Goal: Information Seeking & Learning: Compare options

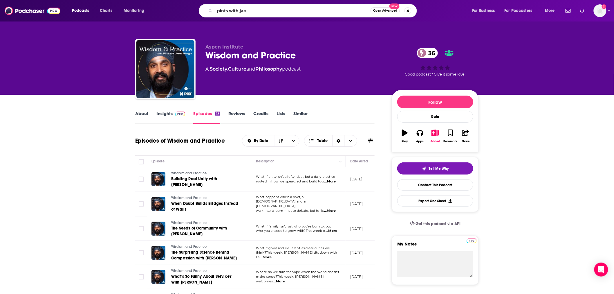
type input "pints with [PERSON_NAME]"
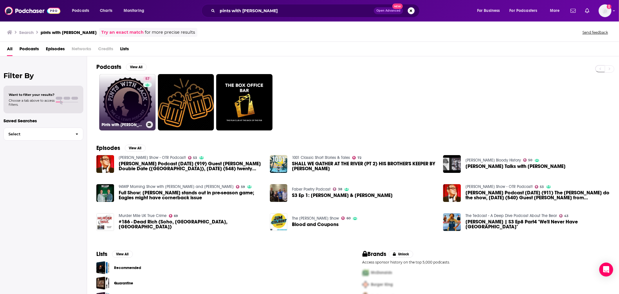
click at [141, 102] on link "57 Pints with [PERSON_NAME]: The [PERSON_NAME] Podcast" at bounding box center [127, 102] width 56 height 56
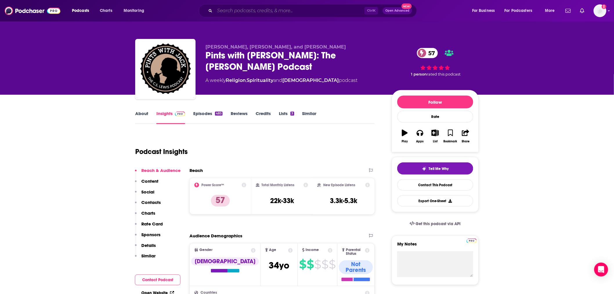
click at [299, 8] on input "Search podcasts, credits, & more..." at bounding box center [290, 10] width 150 height 9
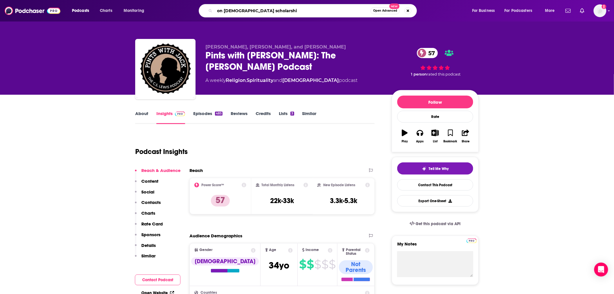
type input "on [DEMOGRAPHIC_DATA] scholarship"
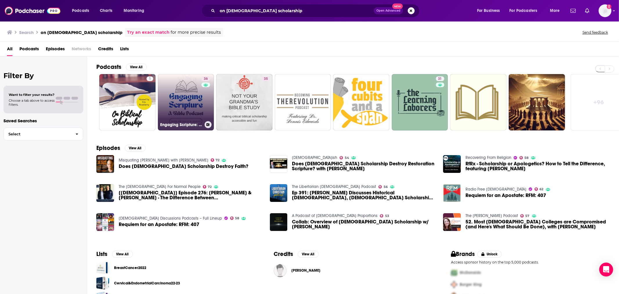
click at [190, 101] on link "36 Engaging Scripture: Conversations in [DEMOGRAPHIC_DATA] Studies" at bounding box center [186, 102] width 56 height 56
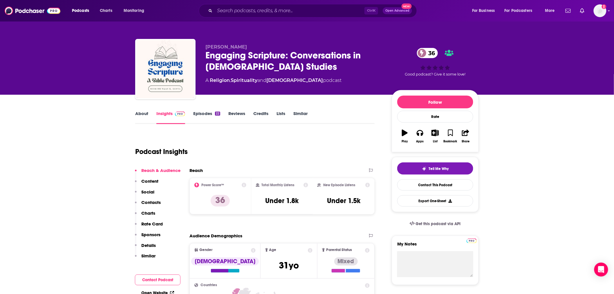
click at [143, 111] on link "About" at bounding box center [141, 117] width 13 height 13
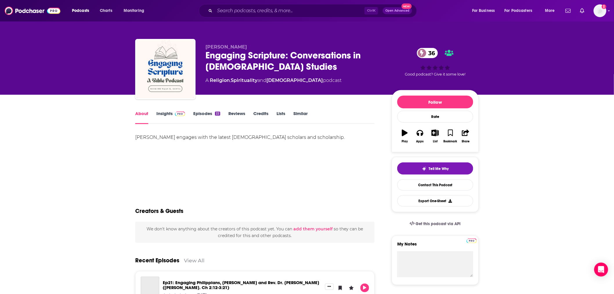
click at [198, 113] on link "Episodes 22" at bounding box center [206, 117] width 27 height 13
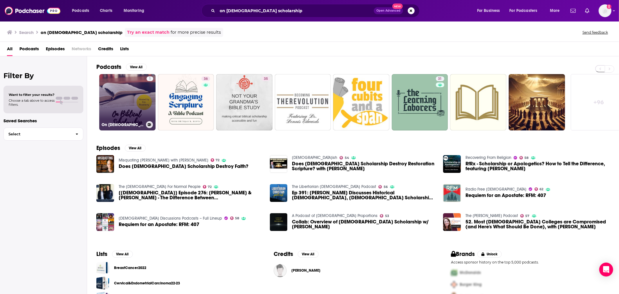
click at [118, 100] on link "1 On [DEMOGRAPHIC_DATA] Scholarship" at bounding box center [127, 102] width 56 height 56
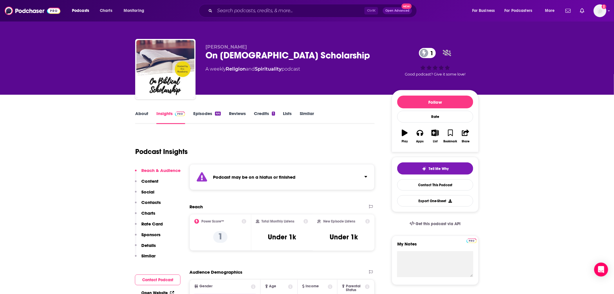
click at [199, 115] on link "Episodes 44" at bounding box center [207, 117] width 28 height 13
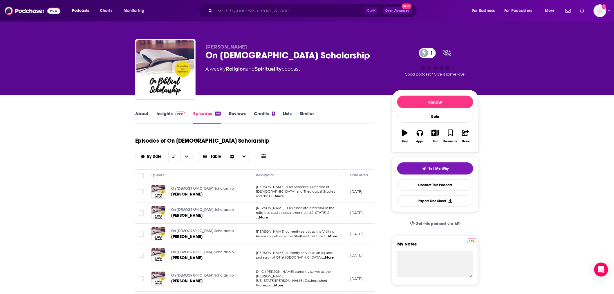
click at [308, 13] on input "Search podcasts, credits, & more..." at bounding box center [290, 10] width 150 height 9
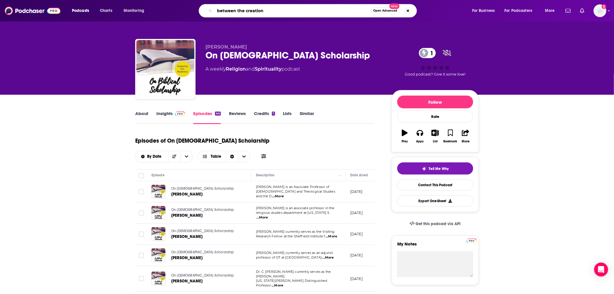
type input "between the creations"
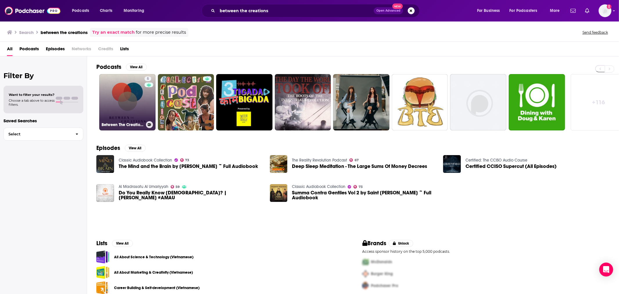
click at [137, 99] on link "5 Between The Creations" at bounding box center [127, 102] width 56 height 56
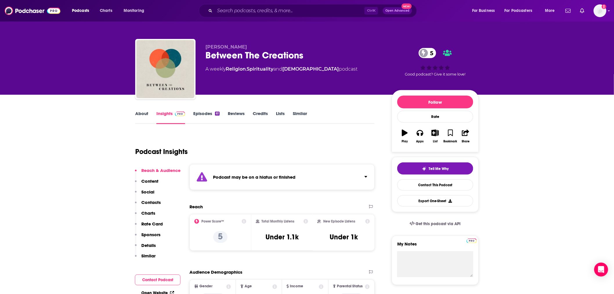
click at [195, 113] on link "Episodes 61" at bounding box center [206, 117] width 26 height 13
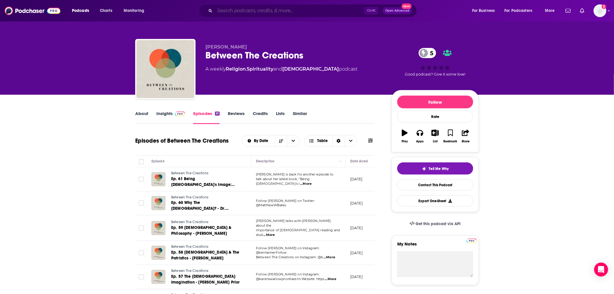
click at [262, 11] on input "Search podcasts, credits, & more..." at bounding box center [290, 10] width 150 height 9
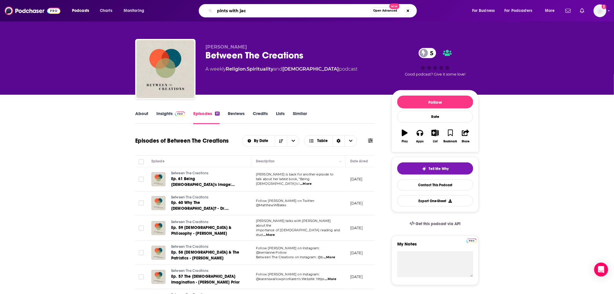
type input "pints with [PERSON_NAME]"
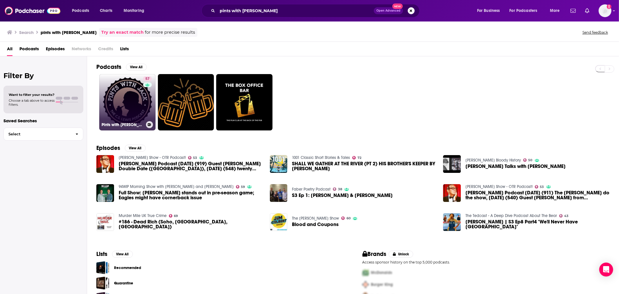
click at [144, 99] on div "57" at bounding box center [148, 98] width 10 height 45
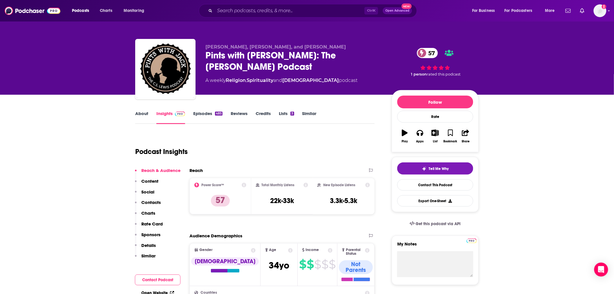
click at [314, 115] on link "Similar" at bounding box center [309, 117] width 14 height 13
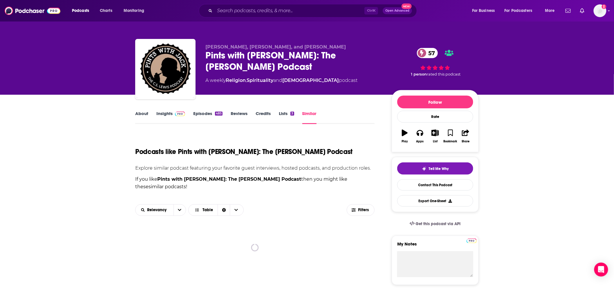
scroll to position [86, 0]
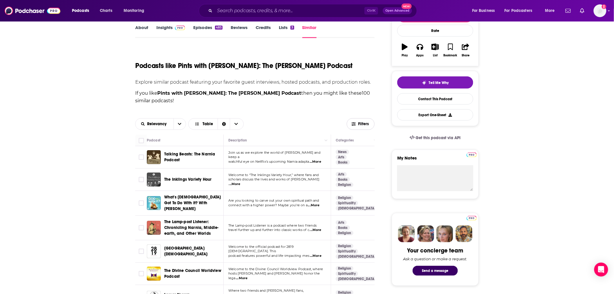
click at [355, 122] on icon "button" at bounding box center [354, 123] width 4 height 3
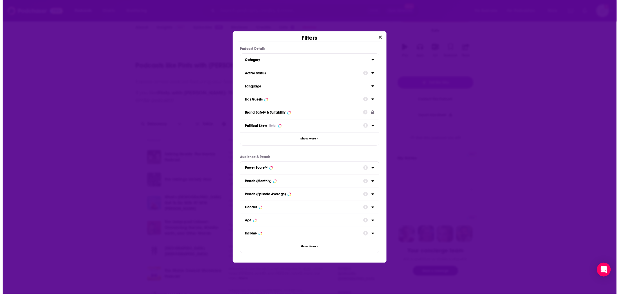
scroll to position [0, 0]
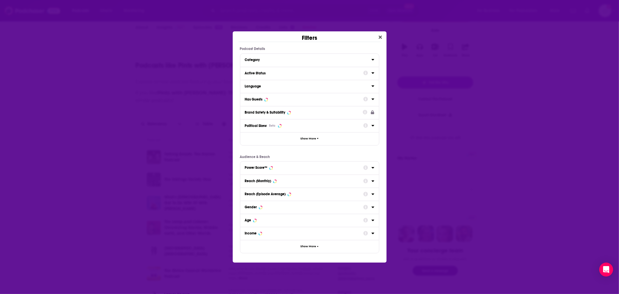
click at [310, 72] on div "Active Status" at bounding box center [302, 73] width 115 height 4
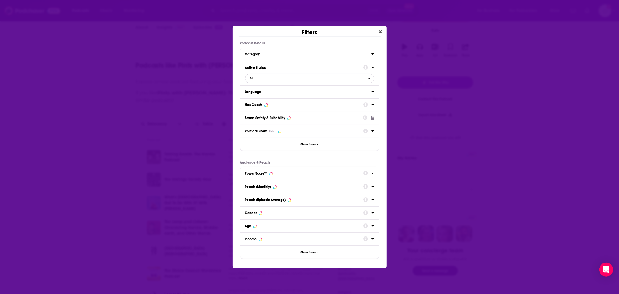
click at [308, 80] on span "All" at bounding box center [306, 79] width 123 height 8
click at [254, 97] on span "Active" at bounding box center [279, 97] width 63 height 3
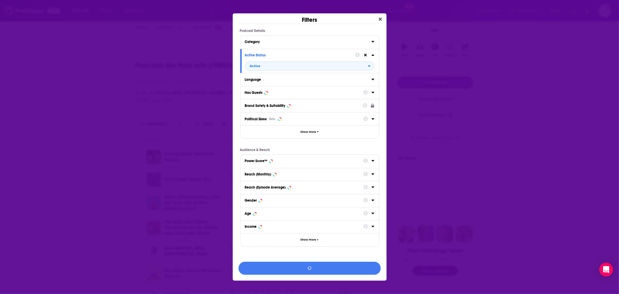
click at [295, 81] on div "Language" at bounding box center [306, 79] width 123 height 4
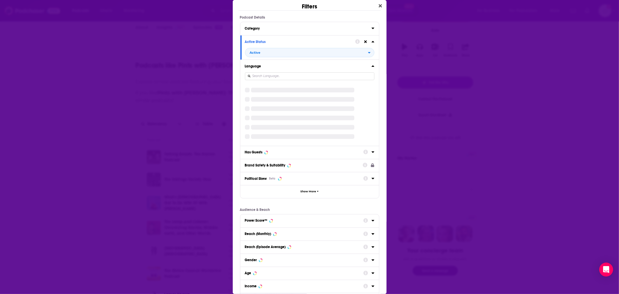
click at [369, 65] on div "Language" at bounding box center [309, 102] width 139 height 86
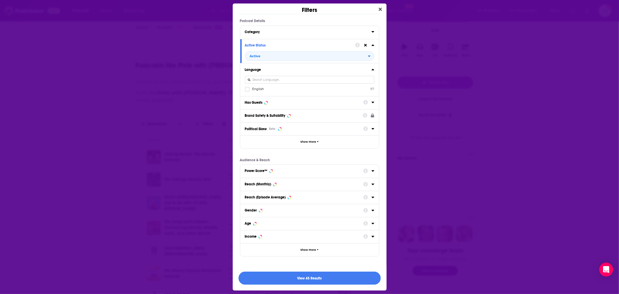
click at [283, 106] on div "Has Guests" at bounding box center [309, 102] width 139 height 13
click at [373, 102] on icon "Dialog" at bounding box center [372, 102] width 3 height 1
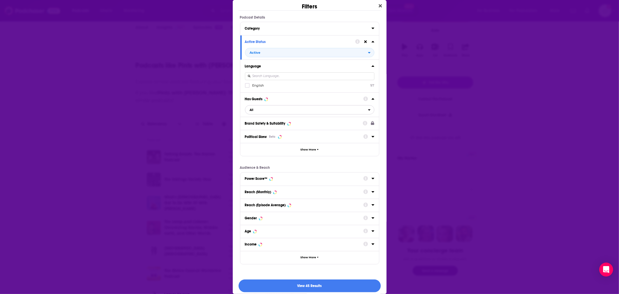
click at [268, 109] on span "All" at bounding box center [306, 110] width 123 height 8
click at [263, 135] on div "Has guests 65" at bounding box center [309, 138] width 129 height 10
click at [319, 287] on button "View 42 Results" at bounding box center [310, 285] width 142 height 13
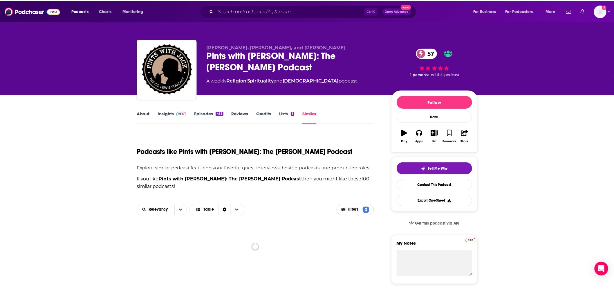
scroll to position [86, 0]
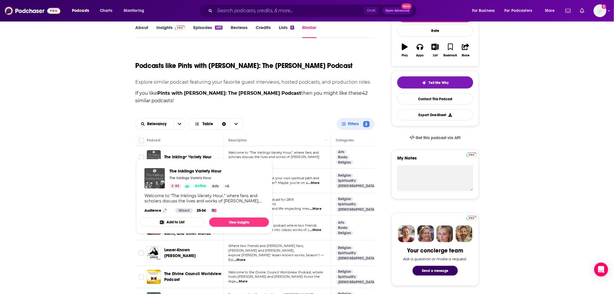
click at [179, 154] on span "The Inklings Variety Hour" at bounding box center [187, 156] width 47 height 5
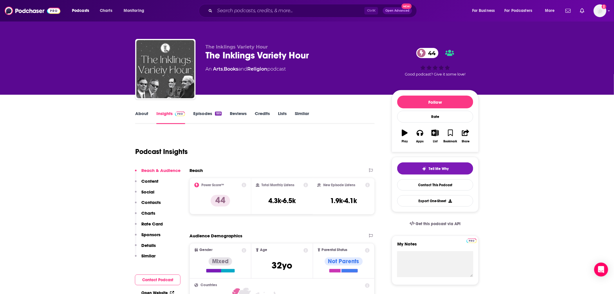
click at [136, 115] on link "About" at bounding box center [141, 117] width 13 height 13
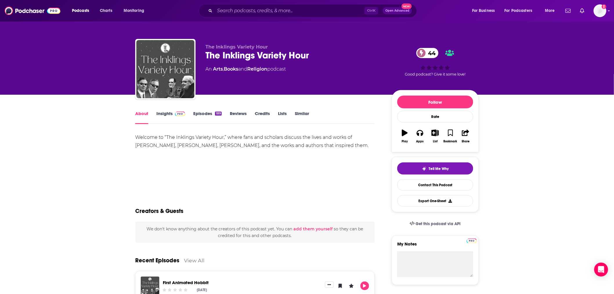
click at [161, 113] on link "Insights" at bounding box center [170, 117] width 29 height 13
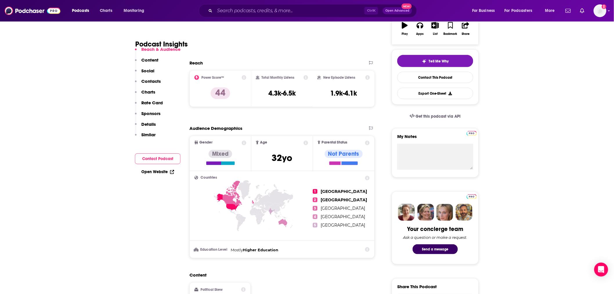
scroll to position [258, 0]
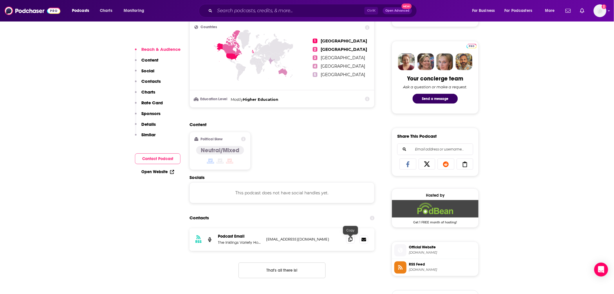
click at [350, 240] on icon at bounding box center [350, 239] width 4 height 5
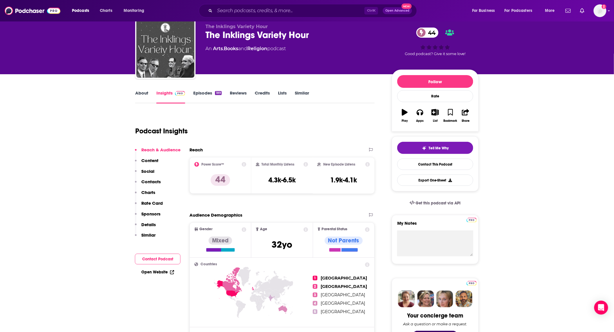
scroll to position [0, 0]
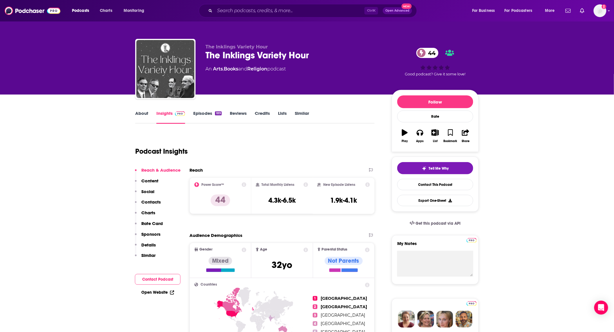
click at [207, 112] on link "Episodes 189" at bounding box center [207, 117] width 28 height 13
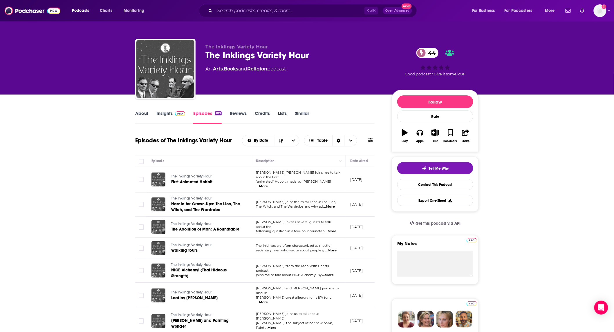
click at [268, 184] on span "...More" at bounding box center [262, 186] width 12 height 5
click at [144, 113] on link "About" at bounding box center [141, 117] width 13 height 13
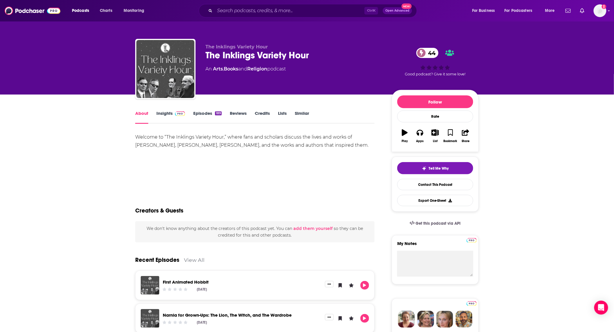
click at [163, 118] on link "Insights" at bounding box center [170, 117] width 29 height 13
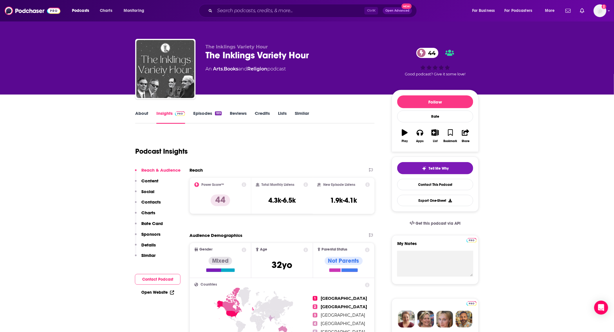
click at [201, 118] on link "Episodes 189" at bounding box center [207, 117] width 28 height 13
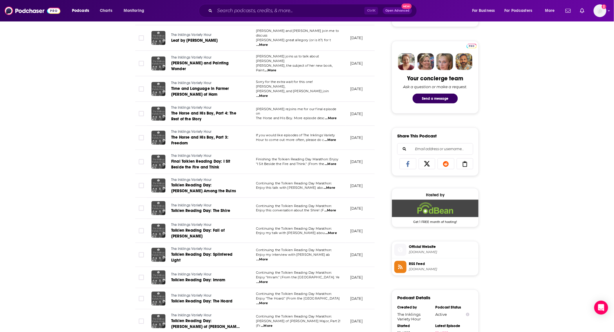
scroll to position [344, 0]
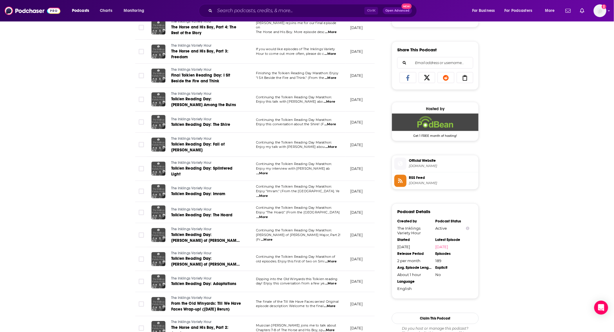
click at [423, 167] on span "[DOMAIN_NAME]" at bounding box center [442, 166] width 67 height 4
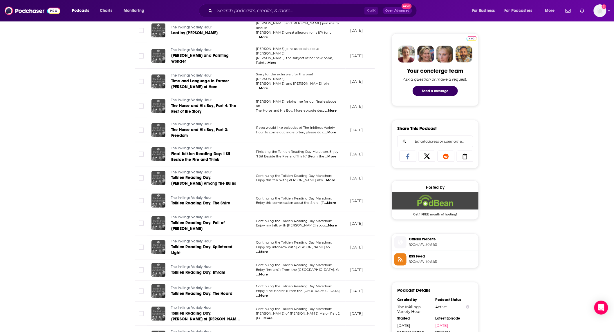
scroll to position [258, 0]
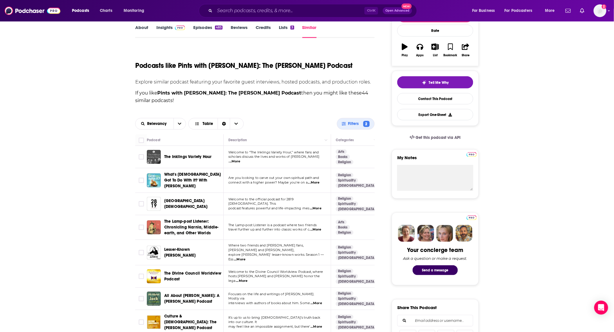
scroll to position [172, 0]
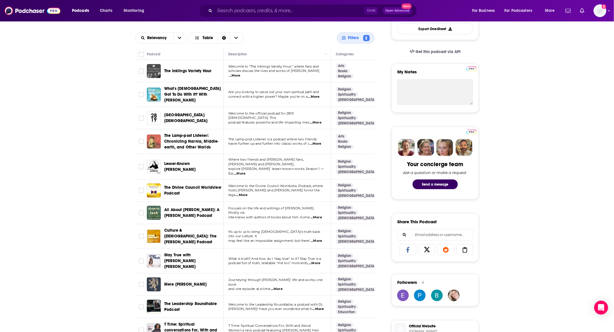
click at [245, 171] on span "...More" at bounding box center [240, 173] width 12 height 5
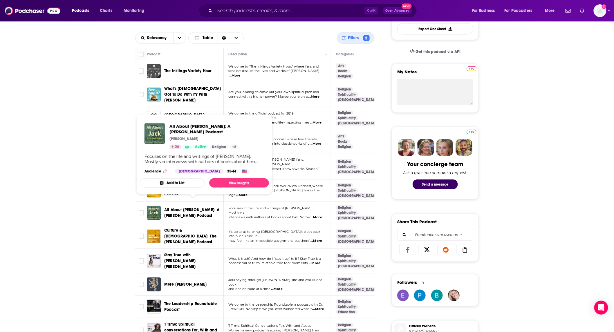
click at [179, 207] on span "All About [PERSON_NAME]: A [PERSON_NAME] Podcast" at bounding box center [191, 212] width 55 height 11
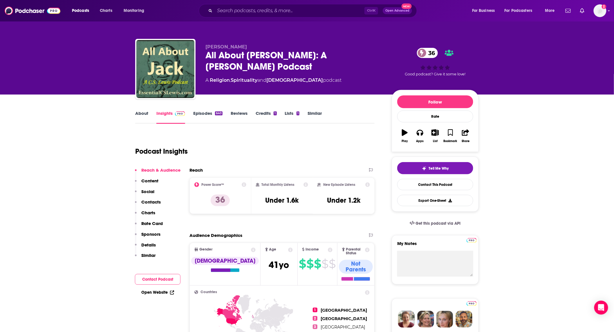
click at [138, 116] on link "About" at bounding box center [141, 117] width 13 height 13
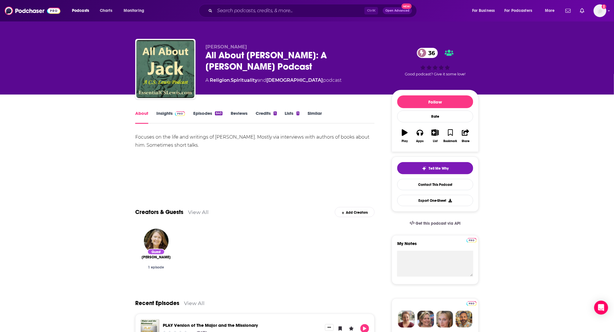
click at [168, 115] on link "Insights" at bounding box center [170, 117] width 29 height 13
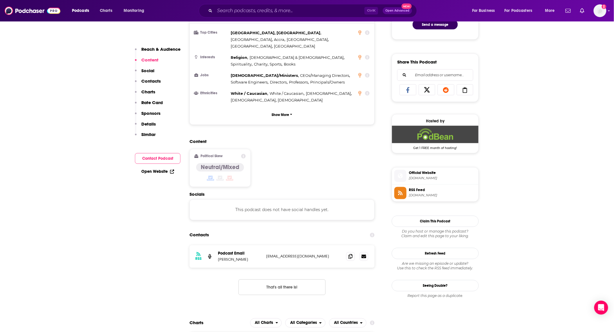
scroll to position [344, 0]
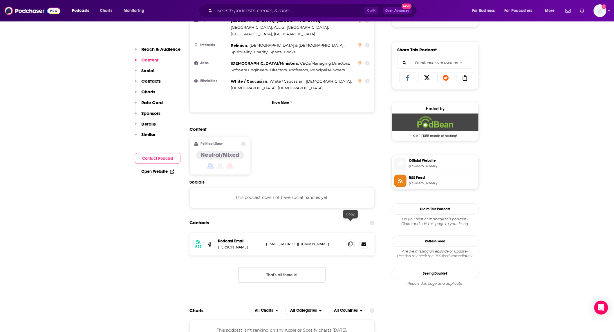
click at [349, 242] on icon at bounding box center [350, 244] width 4 height 5
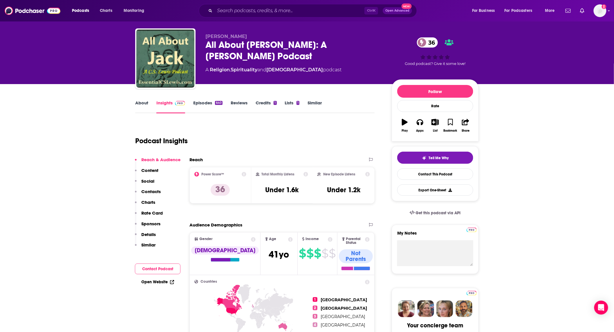
scroll to position [0, 0]
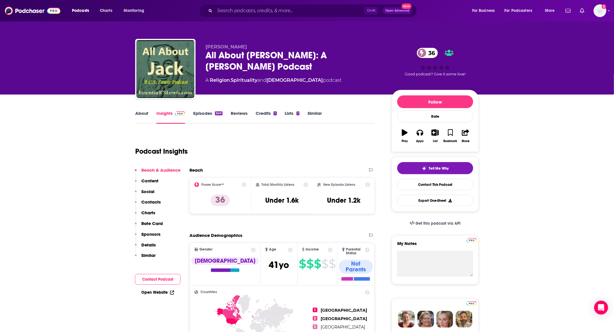
click at [197, 113] on link "Episodes 640" at bounding box center [207, 117] width 29 height 13
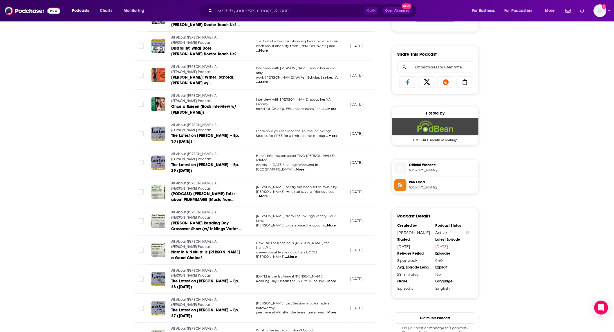
scroll to position [344, 0]
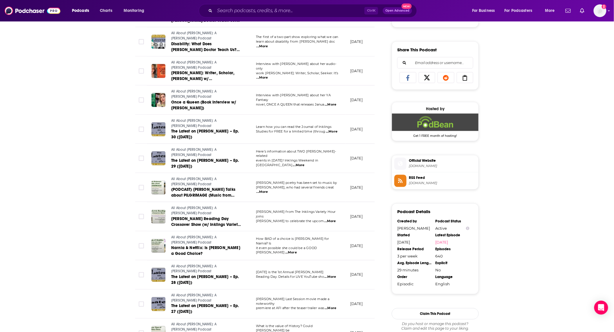
click at [441, 164] on span "[DOMAIN_NAME]" at bounding box center [442, 166] width 67 height 4
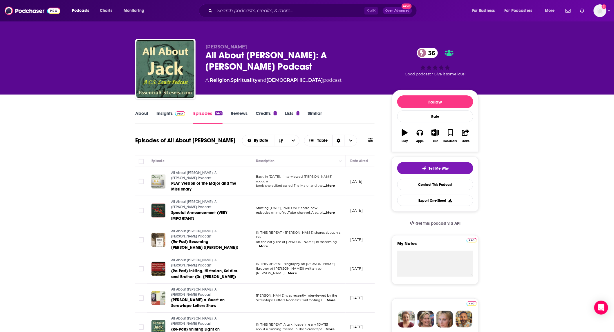
click at [330, 211] on span "...More" at bounding box center [329, 213] width 12 height 5
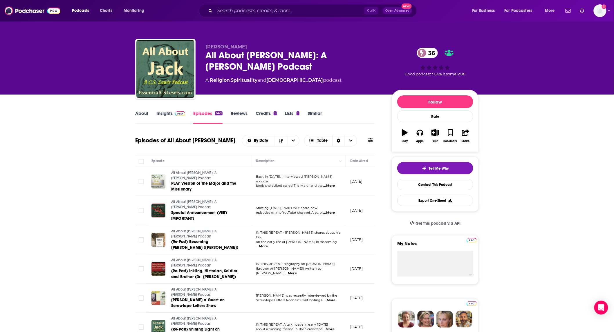
click at [330, 211] on span "...More" at bounding box center [329, 213] width 12 height 5
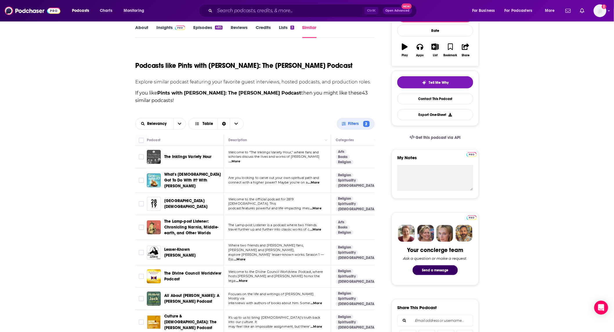
scroll to position [172, 0]
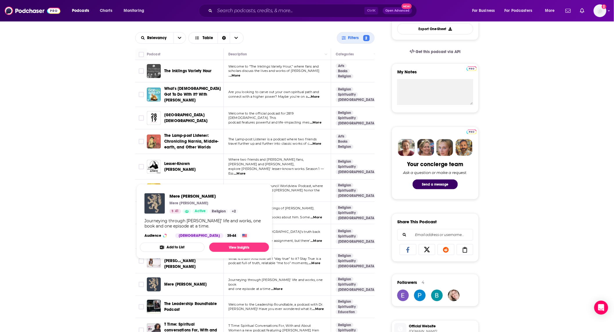
click at [183, 282] on span "Mere [PERSON_NAME]" at bounding box center [185, 284] width 42 height 5
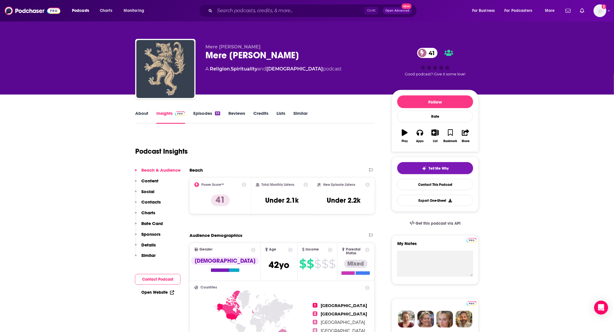
click at [140, 116] on link "About" at bounding box center [141, 117] width 13 height 13
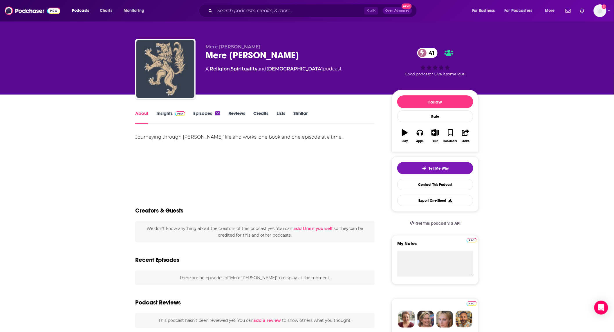
click at [203, 113] on link "Episodes 53" at bounding box center [206, 117] width 27 height 13
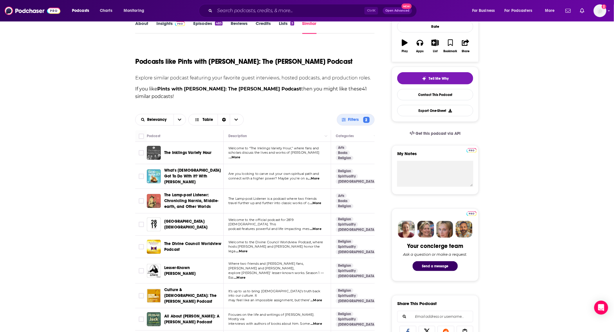
scroll to position [86, 0]
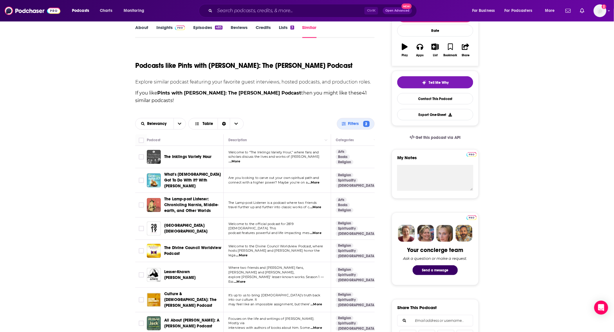
click at [198, 154] on span "The Inklings Variety Hour" at bounding box center [187, 156] width 47 height 5
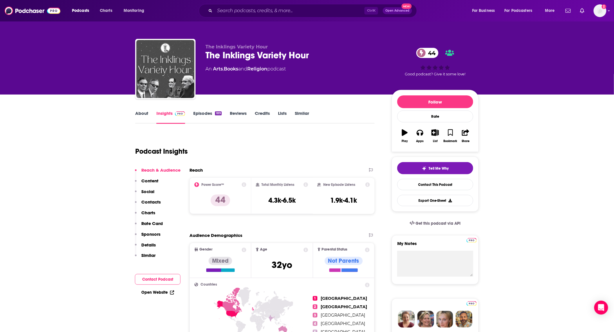
click at [299, 114] on link "Similar" at bounding box center [302, 117] width 14 height 13
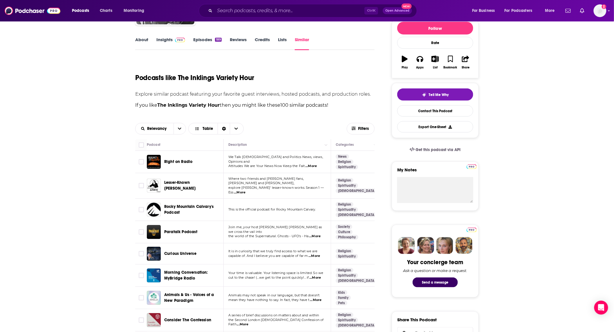
scroll to position [86, 0]
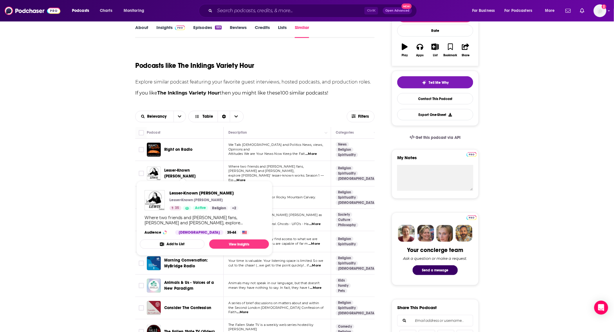
click at [196, 173] on span "Lesser-Known [PERSON_NAME]" at bounding box center [179, 173] width 31 height 11
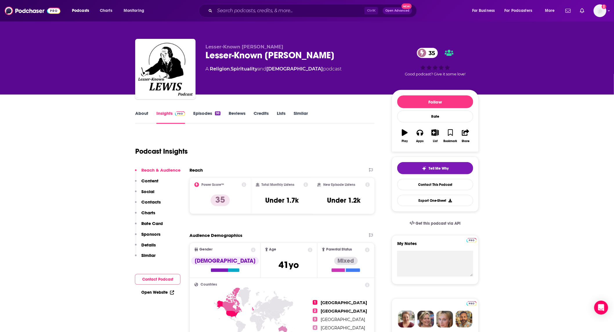
click at [208, 113] on link "Episodes 98" at bounding box center [206, 117] width 27 height 13
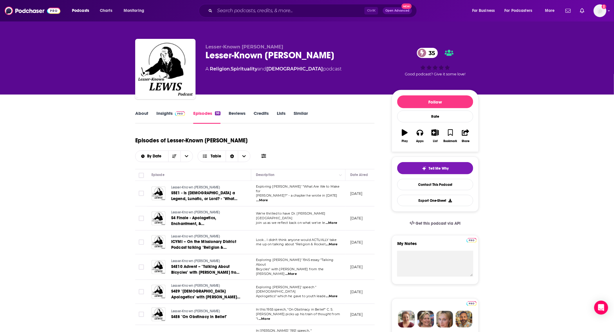
click at [172, 118] on link "Insights" at bounding box center [170, 117] width 29 height 13
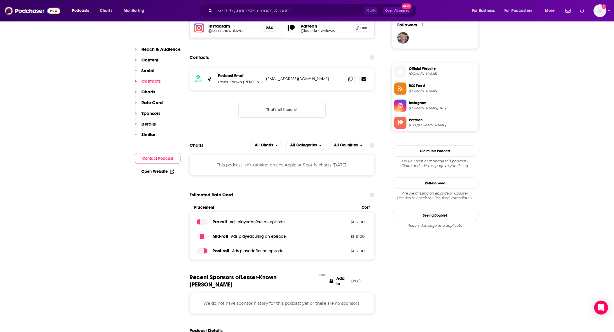
scroll to position [430, 0]
click at [353, 80] on span at bounding box center [350, 78] width 9 height 9
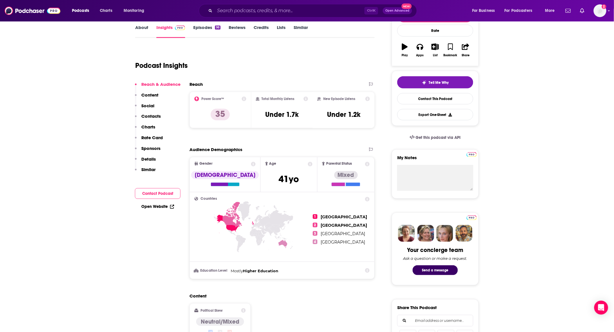
scroll to position [0, 0]
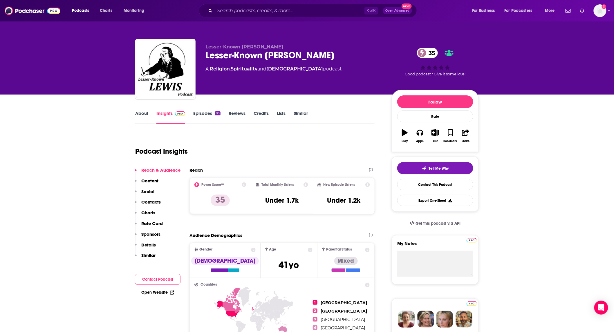
click at [146, 116] on link "About" at bounding box center [141, 117] width 13 height 13
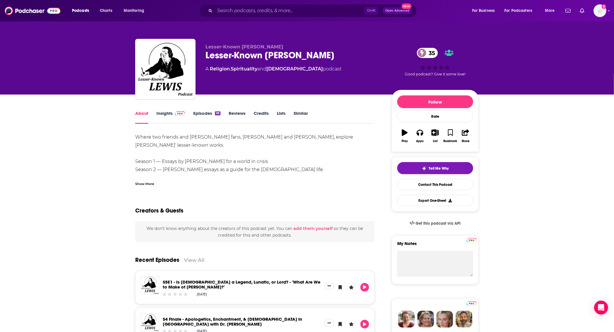
click at [148, 182] on div "Show More" at bounding box center [144, 184] width 19 height 6
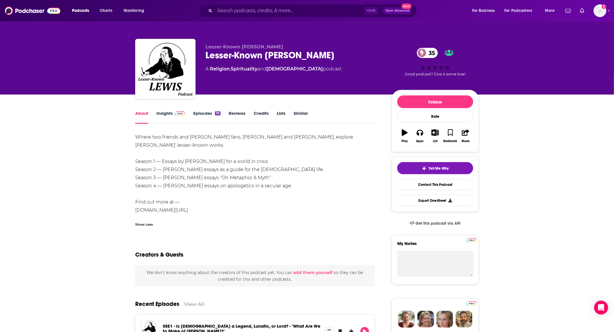
drag, startPoint x: 227, startPoint y: 210, endPoint x: 133, endPoint y: 210, distance: 94.6
copy div "[DOMAIN_NAME][URL][PERSON_NAME]"
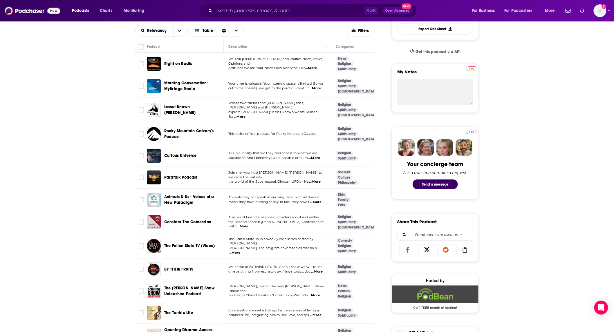
scroll to position [258, 0]
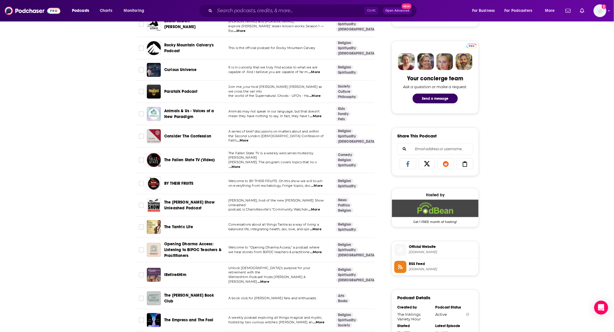
click at [318, 227] on span "...More" at bounding box center [316, 229] width 12 height 5
click at [179, 293] on span "The [PERSON_NAME] Book Club" at bounding box center [189, 298] width 50 height 11
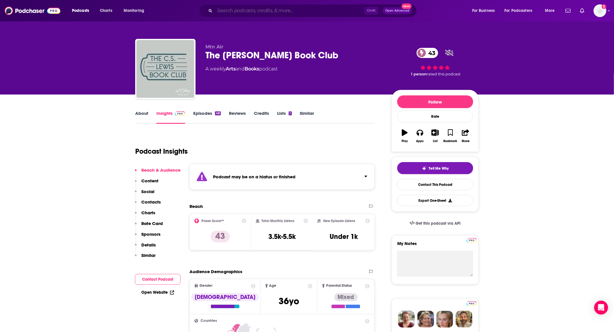
click at [245, 9] on input "Search podcasts, credits, & more..." at bounding box center [290, 10] width 150 height 9
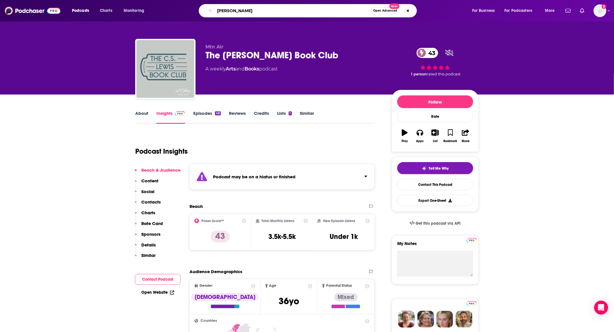
type input "CS Lewis"
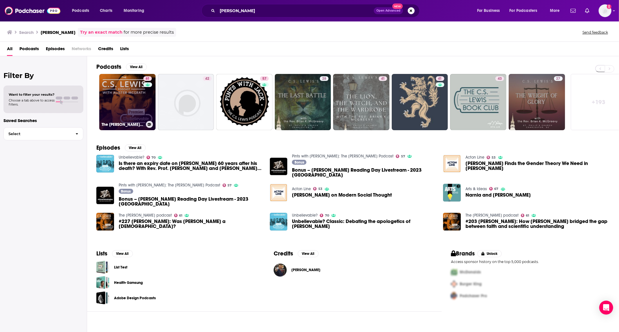
click at [140, 94] on link "61 The C.S. Lewis podcast" at bounding box center [127, 102] width 56 height 56
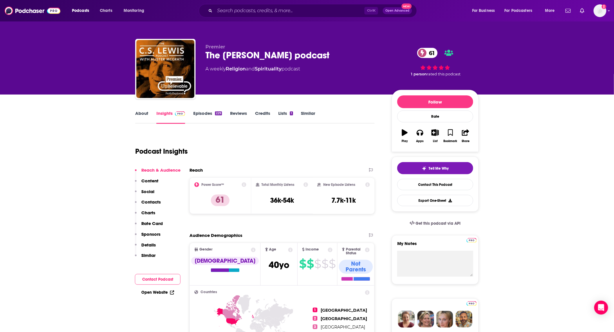
click at [137, 119] on link "About" at bounding box center [141, 117] width 13 height 13
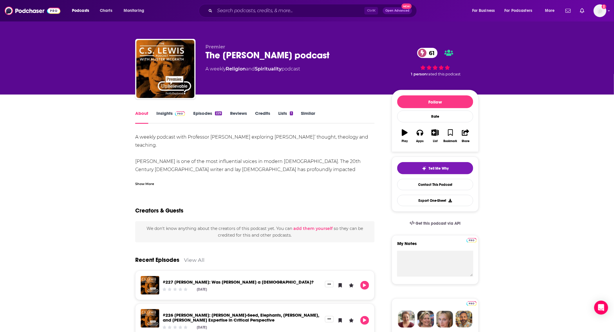
click at [144, 184] on div "Show More" at bounding box center [144, 184] width 19 height 6
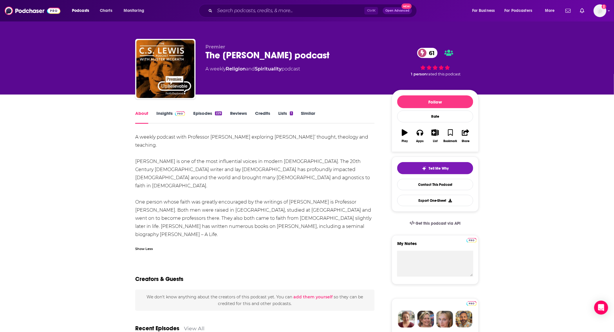
click at [200, 111] on link "Episodes 229" at bounding box center [207, 117] width 29 height 13
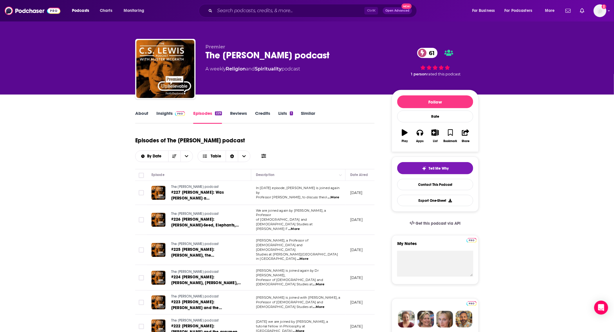
click at [171, 114] on link "Insights" at bounding box center [170, 117] width 29 height 13
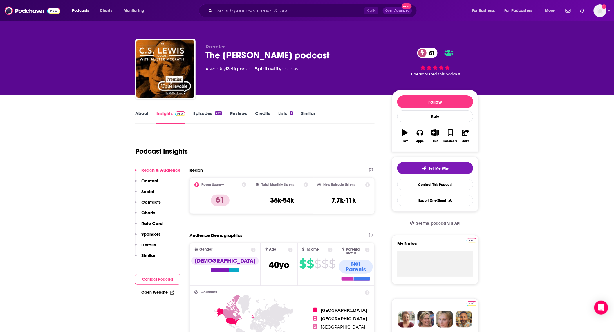
scroll to position [344, 0]
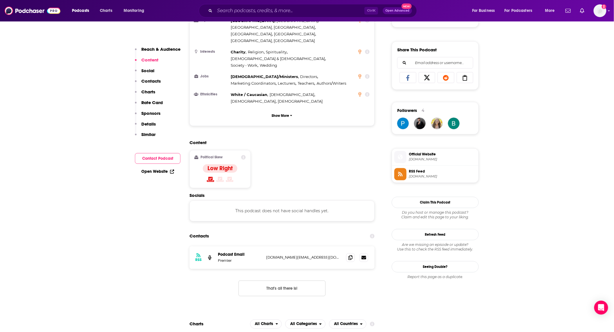
click at [439, 157] on span "Official Website" at bounding box center [442, 154] width 67 height 5
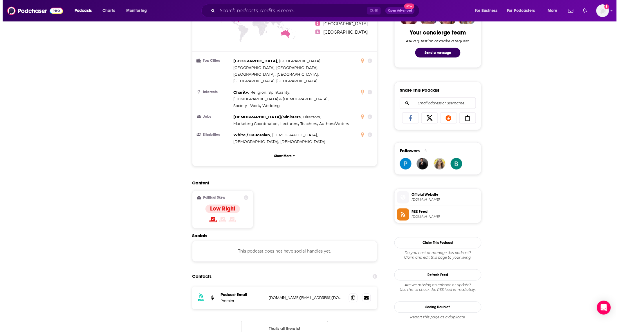
scroll to position [0, 0]
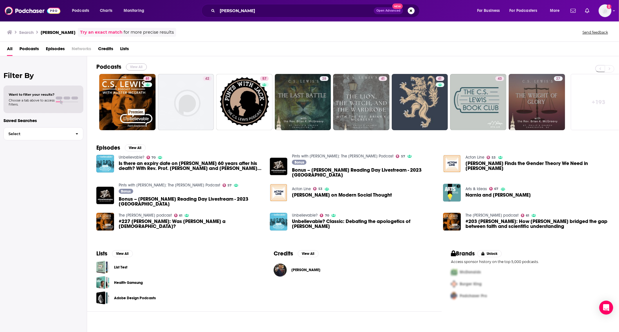
click at [133, 65] on button "View All" at bounding box center [136, 67] width 21 height 7
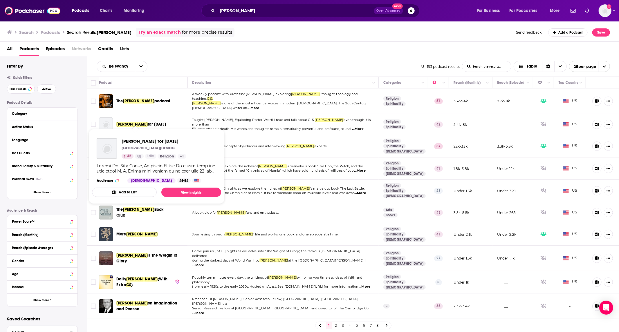
click at [132, 122] on span "C.S. Lewis" at bounding box center [131, 124] width 31 height 5
